Goal: Task Accomplishment & Management: Manage account settings

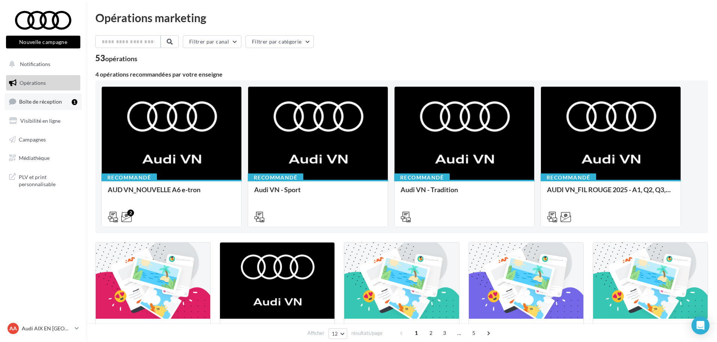
click at [53, 100] on span "Boîte de réception" at bounding box center [40, 101] width 43 height 6
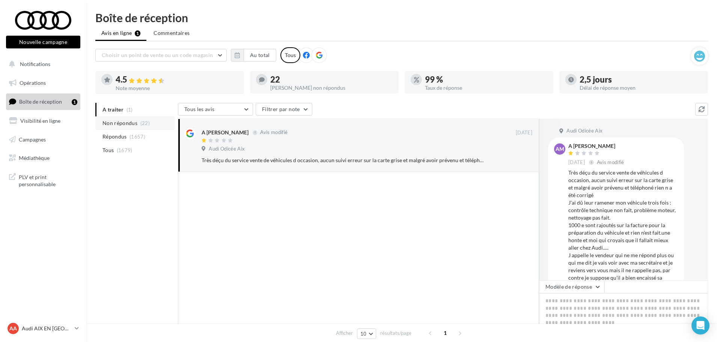
click at [125, 123] on span "Non répondus" at bounding box center [119, 123] width 35 height 8
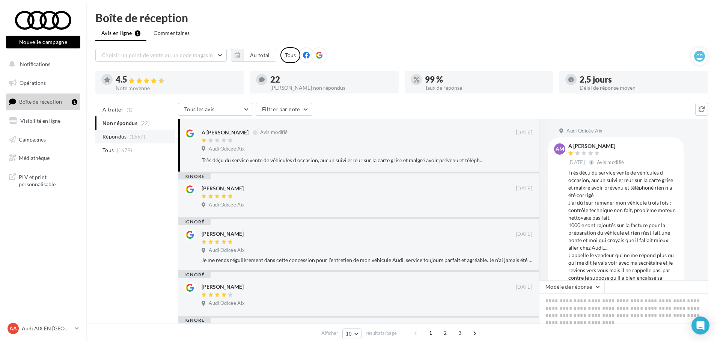
click at [130, 135] on span "(1657)" at bounding box center [137, 137] width 16 height 6
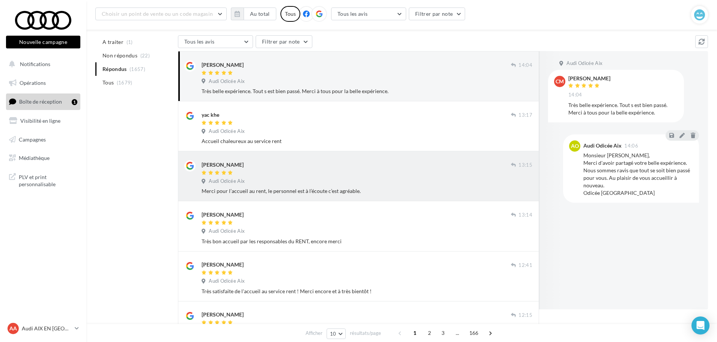
scroll to position [75, 0]
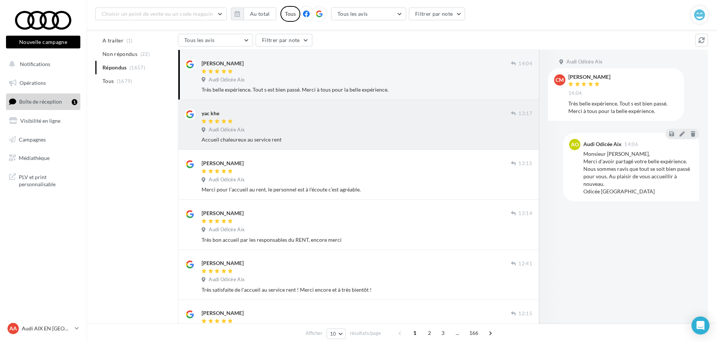
click at [395, 134] on div "Audi Odicée Aix" at bounding box center [366, 130] width 331 height 8
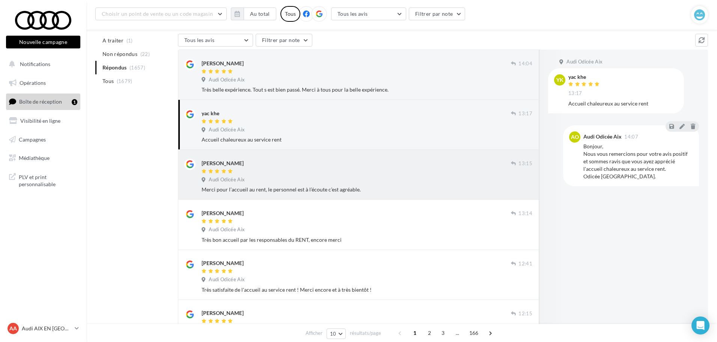
click at [386, 153] on div "[PERSON_NAME] 13:15 Audi Odicée [GEOGRAPHIC_DATA] pour l’accueil au rent, le pe…" at bounding box center [358, 175] width 361 height 50
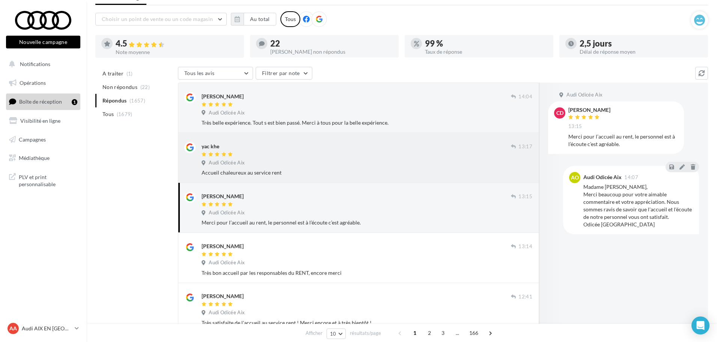
scroll to position [36, 0]
click at [117, 77] on span "A traiter" at bounding box center [112, 74] width 21 height 8
